Goal: Find specific page/section: Find specific page/section

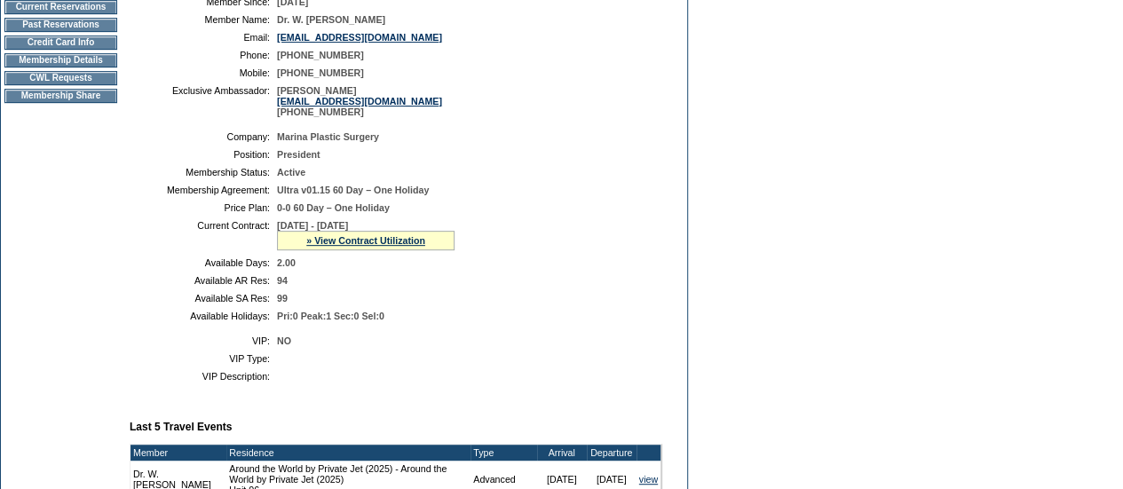
scroll to position [275, 0]
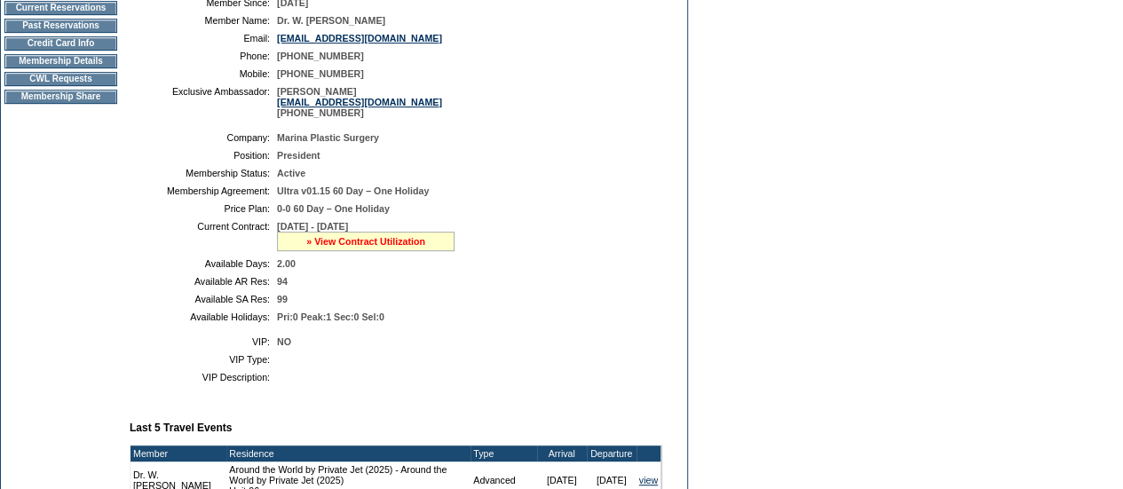
click at [323, 247] on link "» View Contract Utilization" at bounding box center [365, 241] width 119 height 11
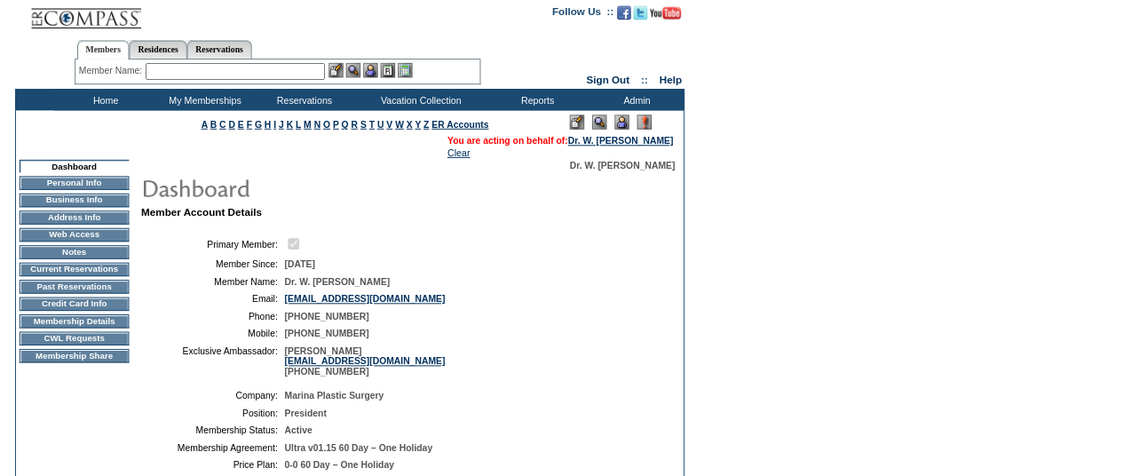
scroll to position [0, 0]
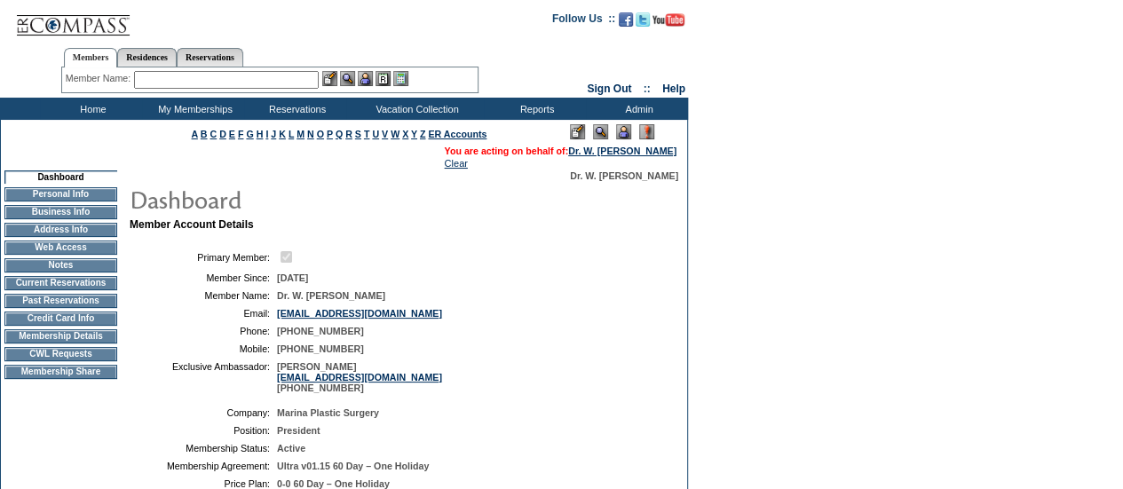
click at [235, 80] on input "text" at bounding box center [226, 80] width 185 height 18
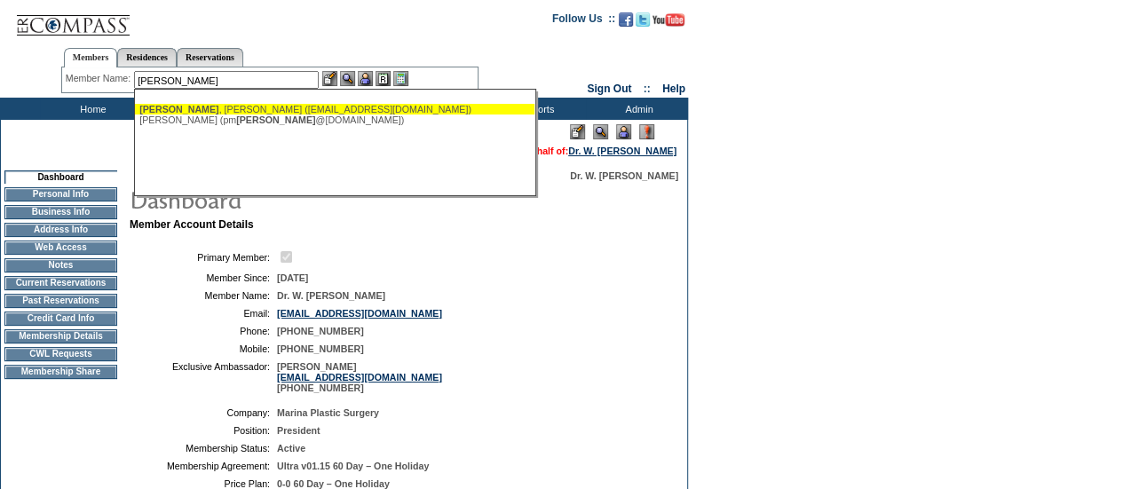
click at [218, 110] on div "[PERSON_NAME] ([EMAIL_ADDRESS][DOMAIN_NAME])" at bounding box center [334, 109] width 391 height 11
type input "[PERSON_NAME] ([EMAIL_ADDRESS][DOMAIN_NAME])"
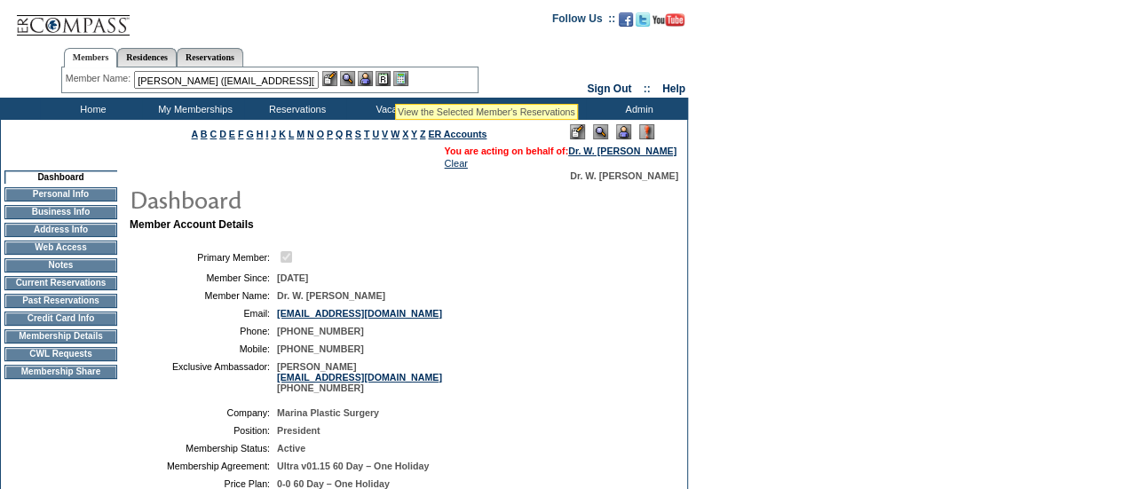
click at [370, 79] on img at bounding box center [365, 78] width 15 height 15
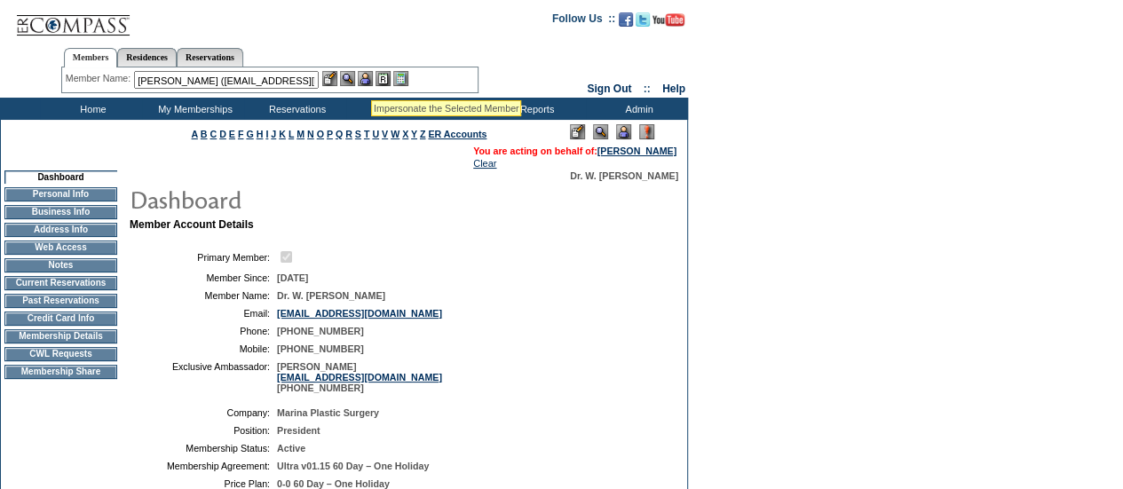
click at [353, 78] on img at bounding box center [347, 78] width 15 height 15
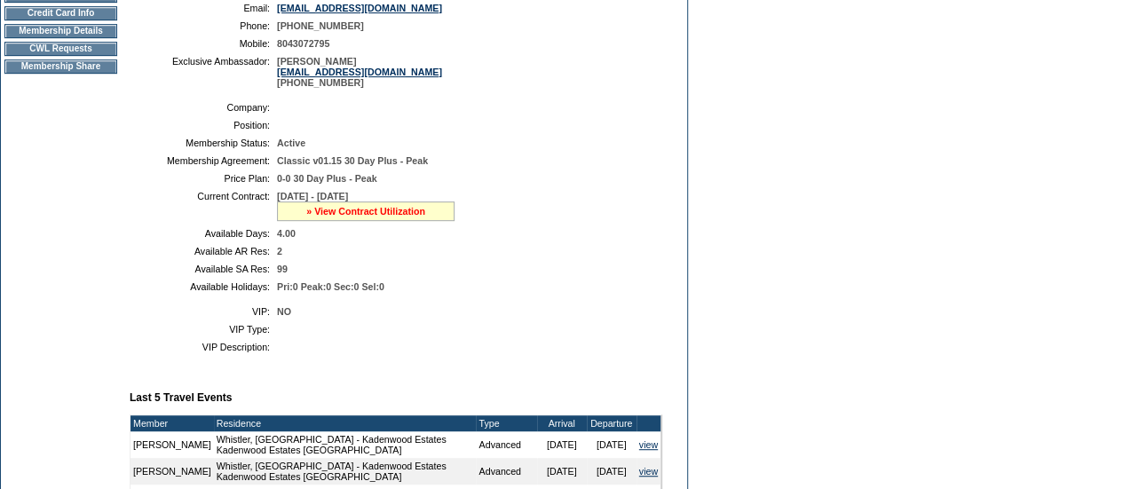
scroll to position [71, 0]
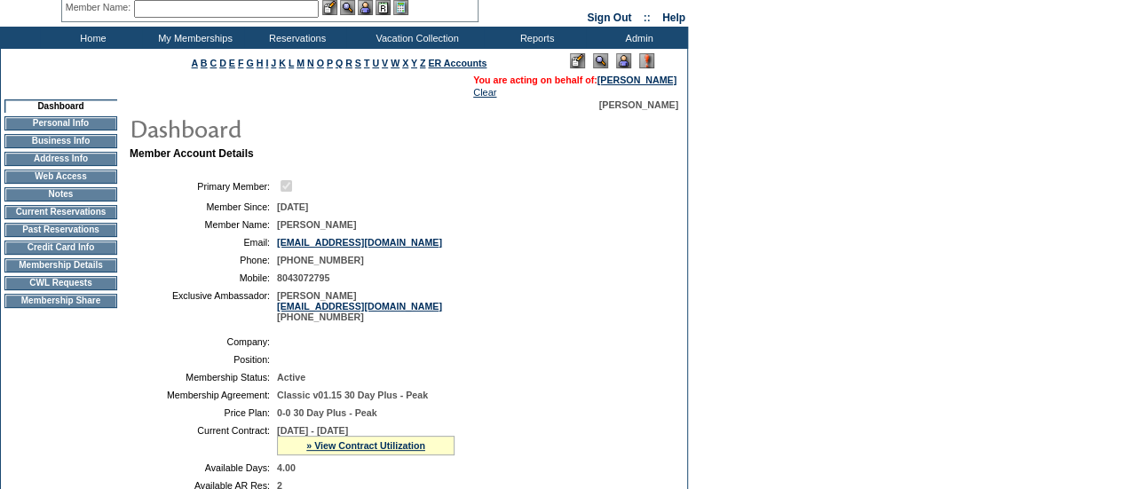
click at [65, 273] on td "Membership Details" at bounding box center [60, 265] width 113 height 14
